Goal: Information Seeking & Learning: Check status

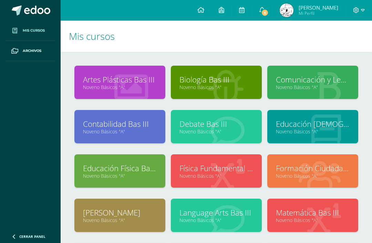
click at [267, 15] on link "6" at bounding box center [262, 10] width 20 height 21
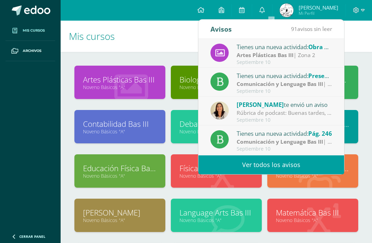
click at [291, 165] on link "Ver todos los avisos" at bounding box center [271, 165] width 146 height 19
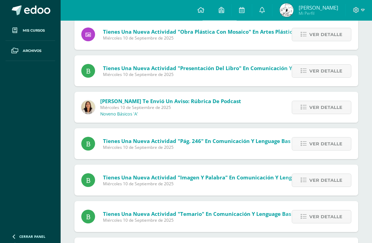
scroll to position [87, 0]
click at [316, 150] on span "Ver detalle" at bounding box center [325, 144] width 33 height 13
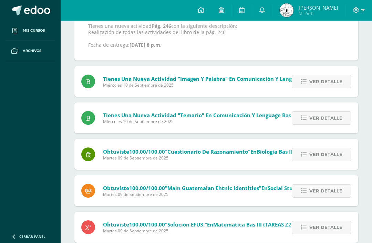
scroll to position [228, 0]
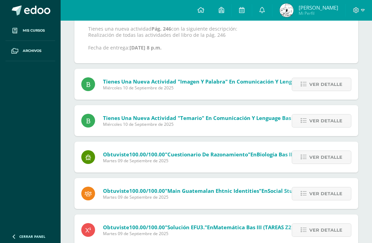
click at [327, 125] on span "Ver detalle" at bounding box center [325, 121] width 33 height 13
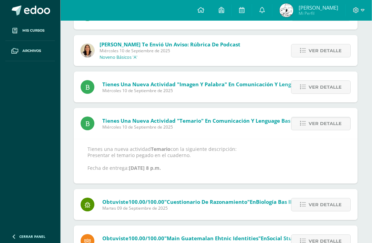
scroll to position [142, 0]
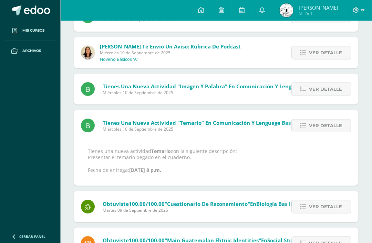
click at [328, 88] on span "Ver detalle" at bounding box center [325, 89] width 33 height 13
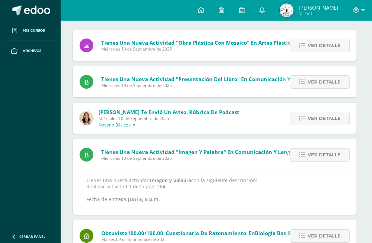
scroll to position [76, 2]
click at [325, 119] on span "Ver detalle" at bounding box center [323, 119] width 33 height 13
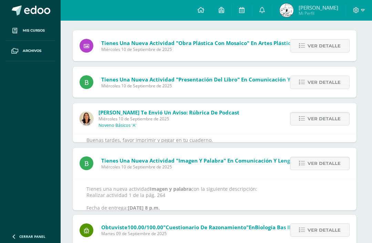
click at [324, 118] on span "Ver detalle" at bounding box center [323, 119] width 33 height 13
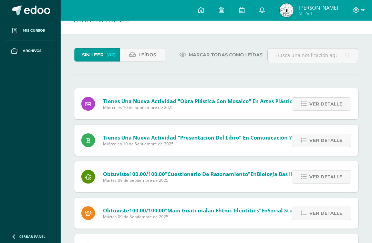
scroll to position [0, 0]
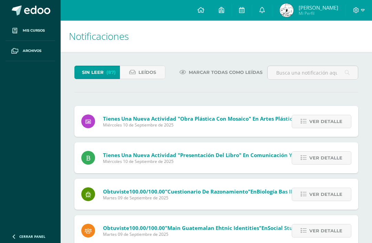
click at [326, 157] on span "Ver detalle" at bounding box center [325, 158] width 33 height 13
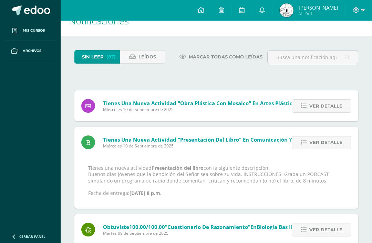
scroll to position [9, 0]
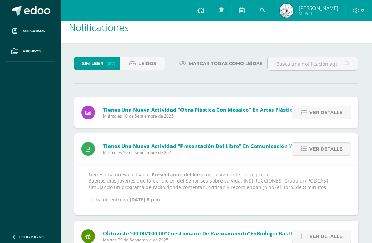
click at [159, 69] on link "Leídos" at bounding box center [142, 62] width 45 height 13
click at [149, 57] on span "Leídos" at bounding box center [147, 63] width 18 height 13
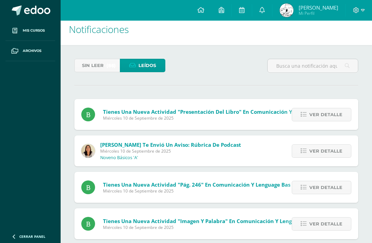
scroll to position [5, 0]
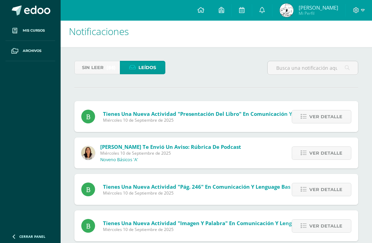
click at [318, 152] on span "Ver detalle" at bounding box center [325, 153] width 33 height 13
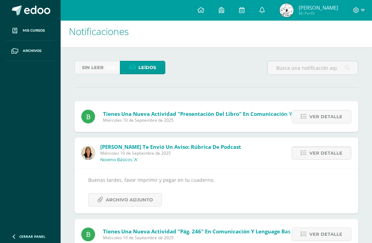
click at [142, 205] on span "Archivo Adjunto" at bounding box center [129, 200] width 47 height 13
